Goal: Transaction & Acquisition: Purchase product/service

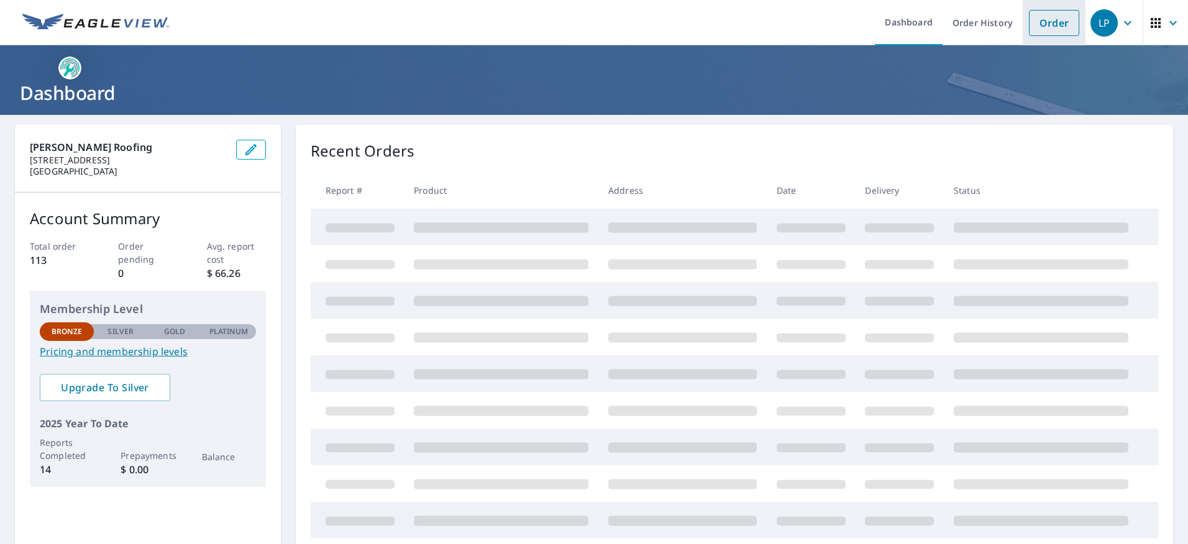
click at [1039, 27] on link "Order" at bounding box center [1054, 23] width 50 height 26
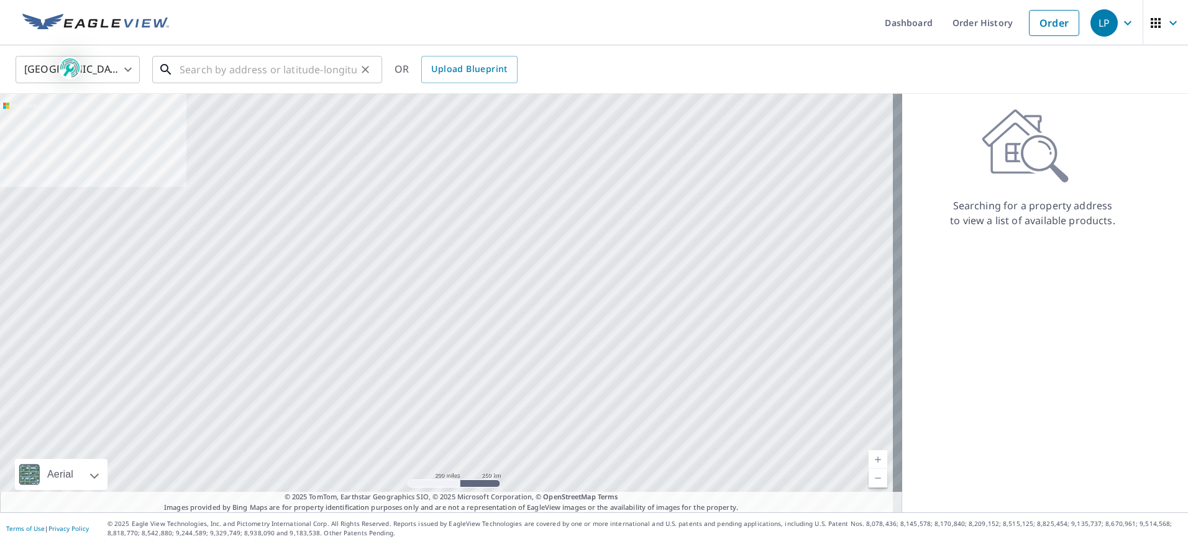
click at [193, 70] on input "text" at bounding box center [268, 69] width 177 height 35
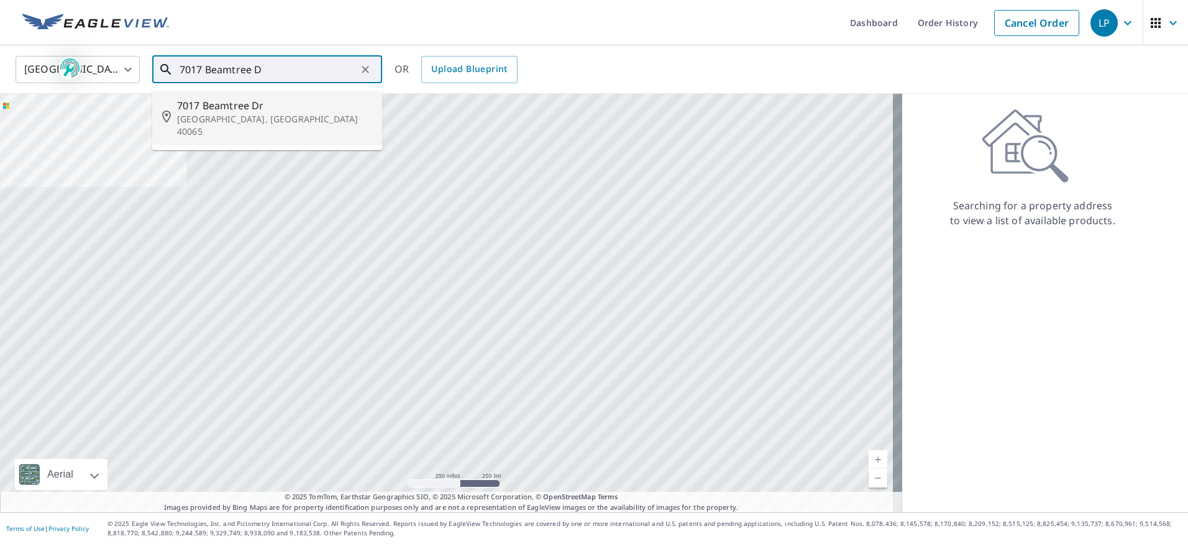
click at [198, 121] on p "[GEOGRAPHIC_DATA], [GEOGRAPHIC_DATA] 40065" at bounding box center [274, 125] width 195 height 25
type input "[STREET_ADDRESS][PERSON_NAME]"
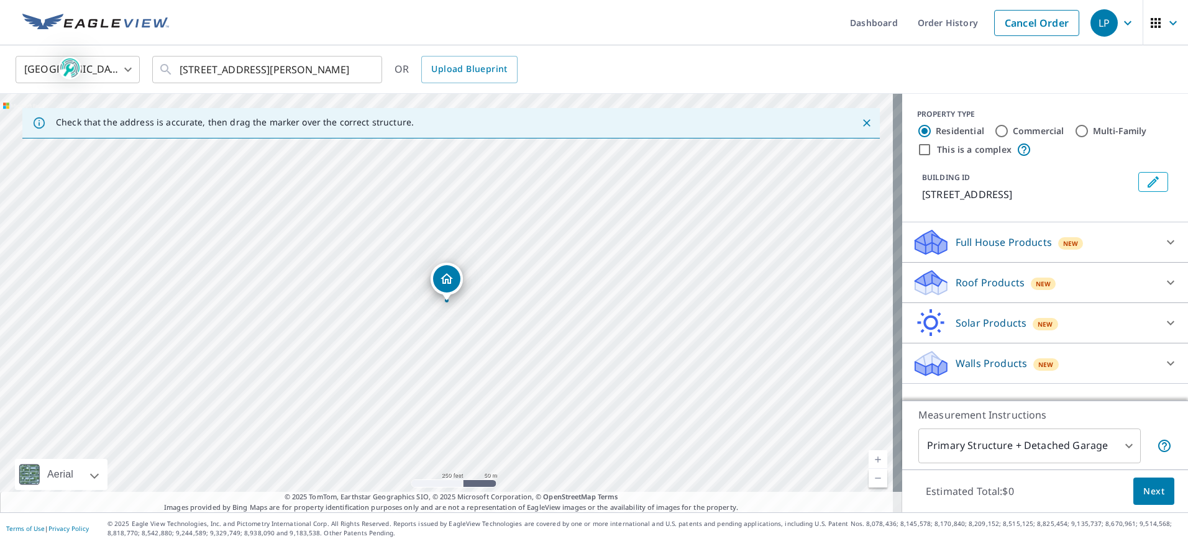
click at [1143, 485] on span "Next" at bounding box center [1153, 492] width 21 height 16
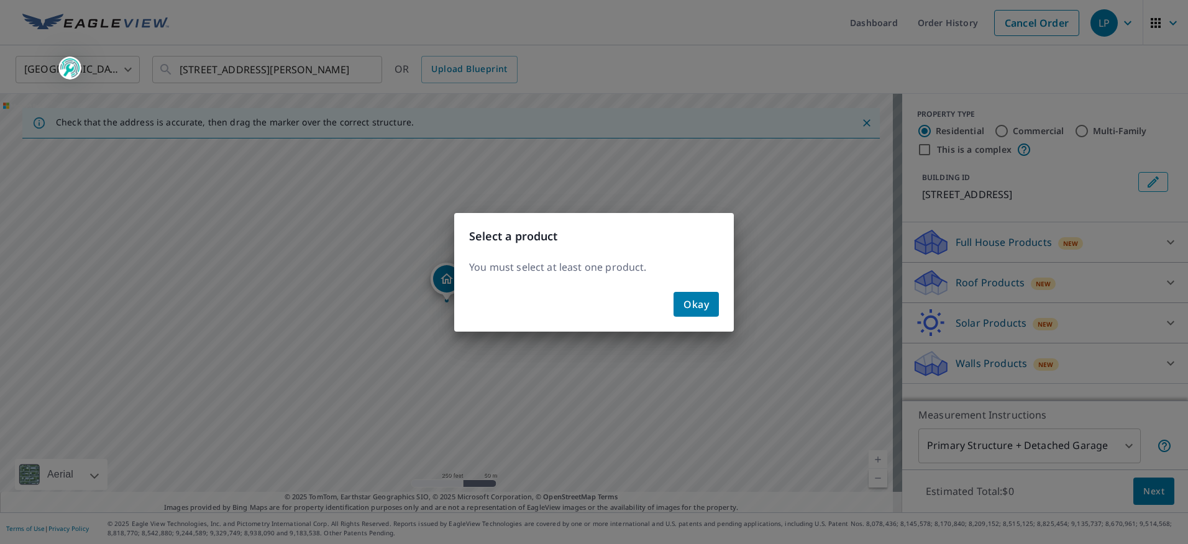
click at [706, 310] on span "Okay" at bounding box center [695, 304] width 25 height 17
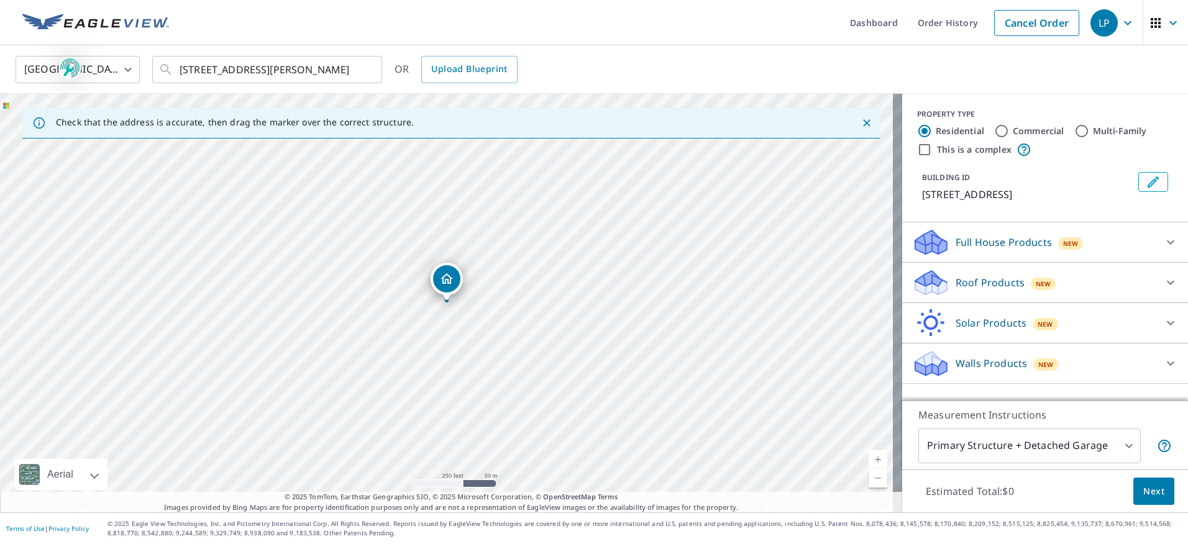
click at [1163, 238] on icon at bounding box center [1170, 242] width 15 height 15
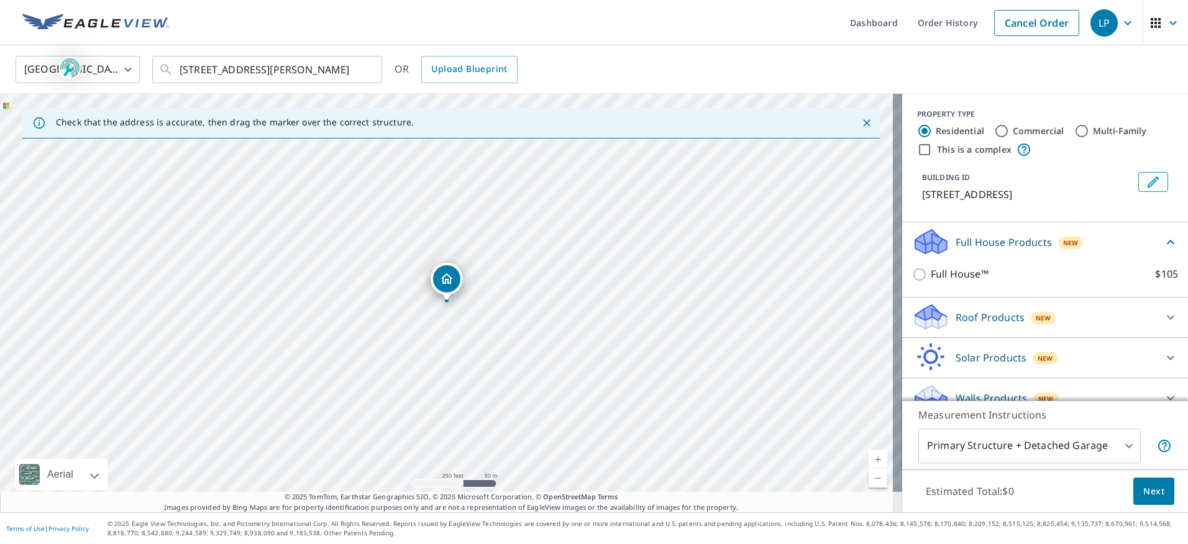
click at [1163, 314] on icon at bounding box center [1170, 317] width 15 height 15
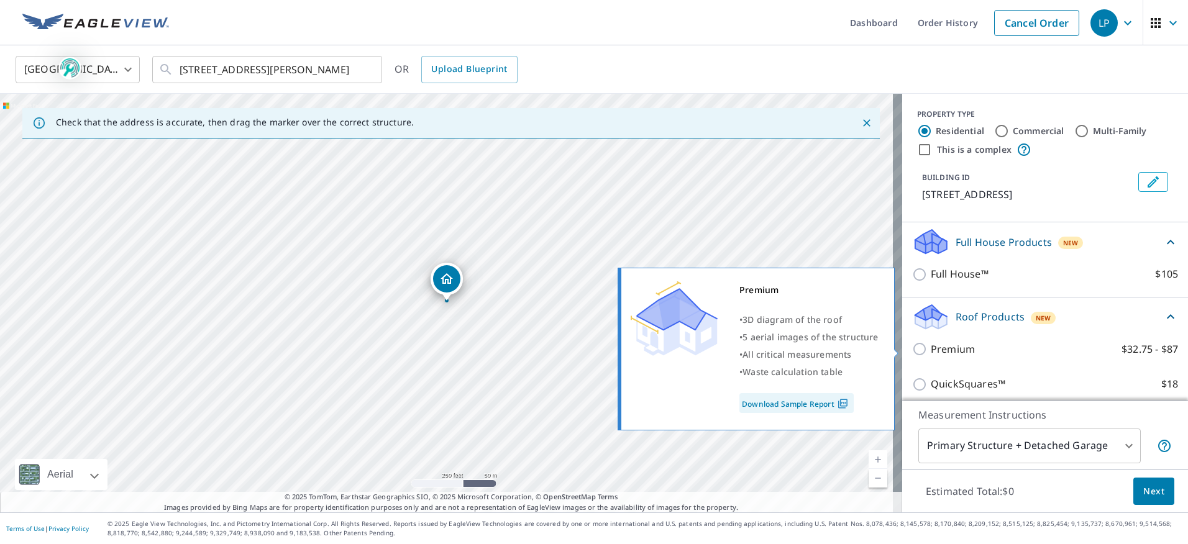
click at [912, 347] on input "Premium $32.75 - $87" at bounding box center [921, 349] width 19 height 15
checkbox input "true"
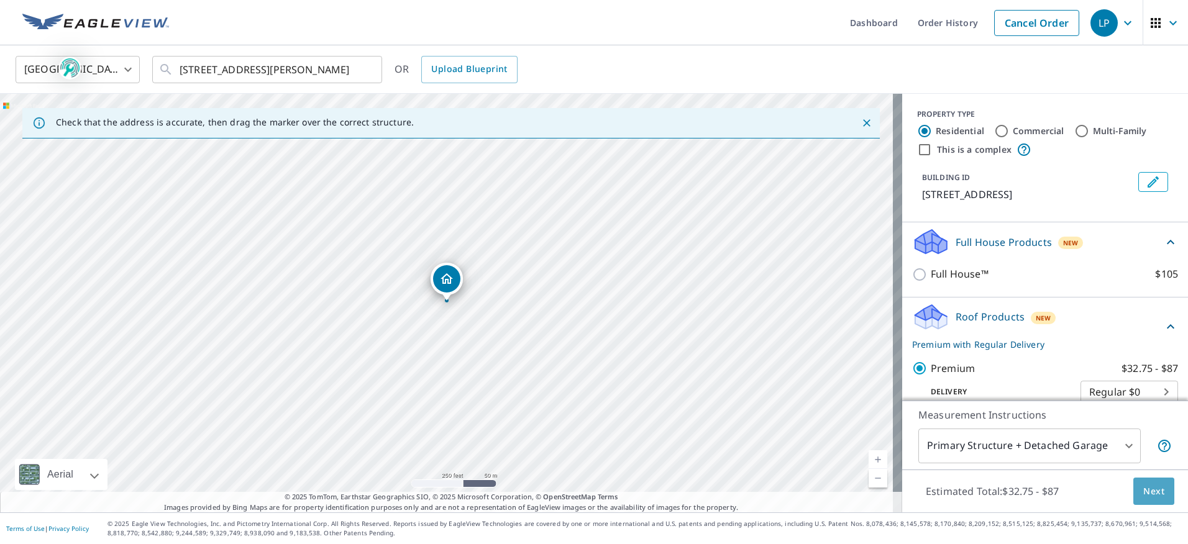
click at [1144, 497] on span "Next" at bounding box center [1153, 492] width 21 height 16
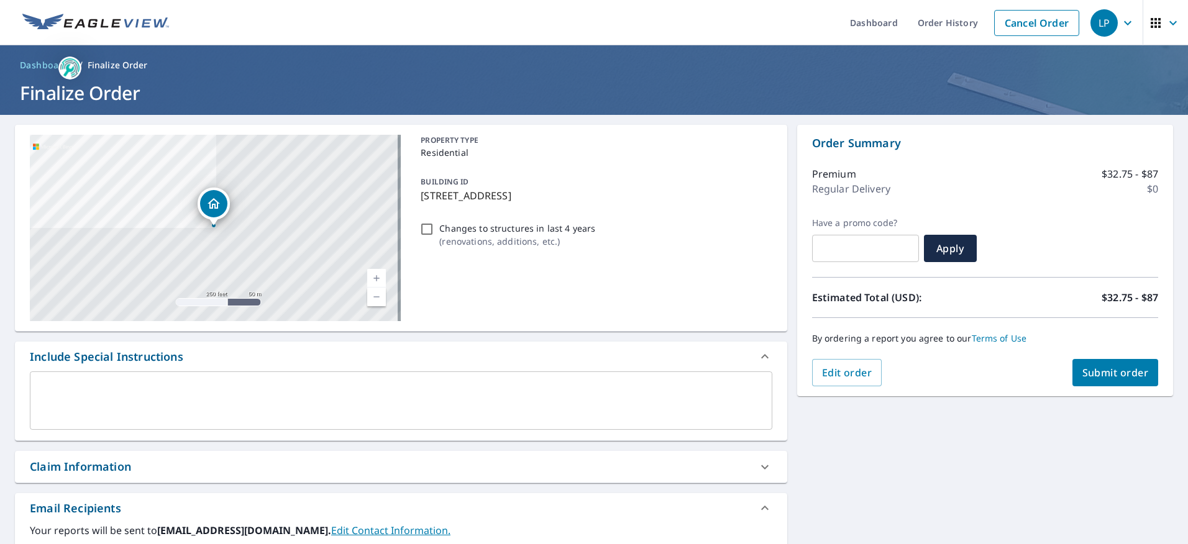
click at [1103, 371] on span "Submit order" at bounding box center [1115, 373] width 66 height 14
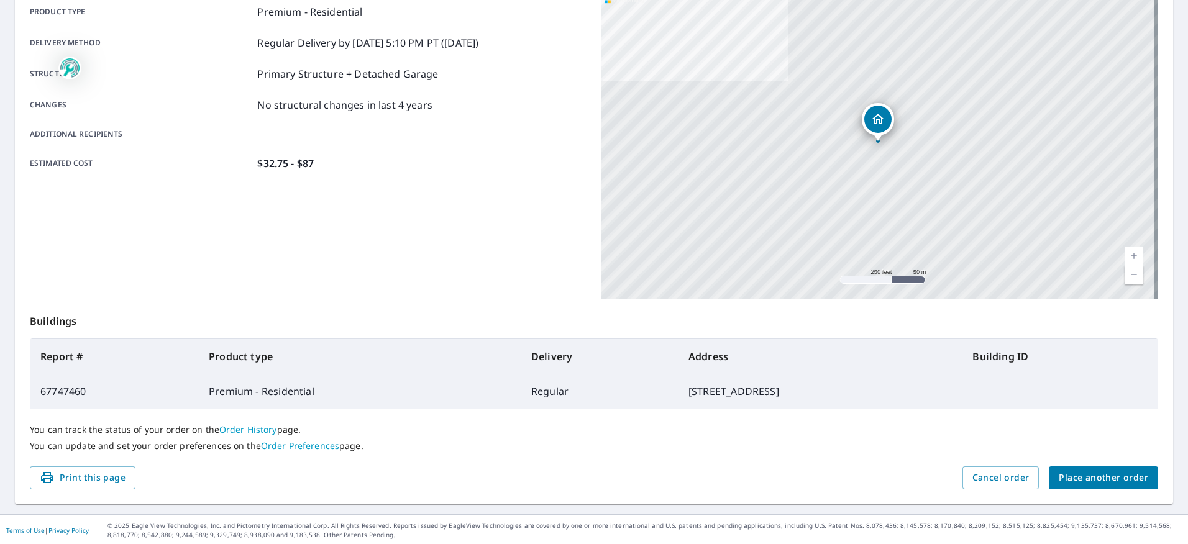
scroll to position [187, 0]
